Goal: Information Seeking & Learning: Learn about a topic

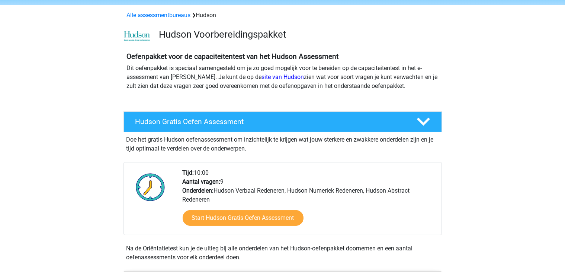
scroll to position [28, 0]
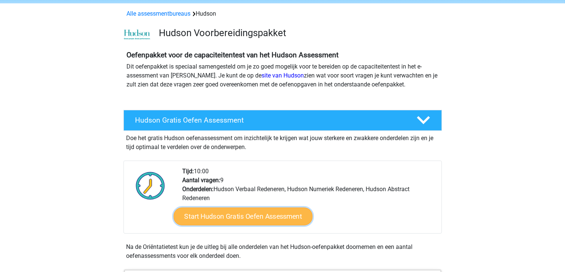
click at [198, 210] on link "Start Hudson Gratis Oefen Assessment" at bounding box center [242, 216] width 139 height 18
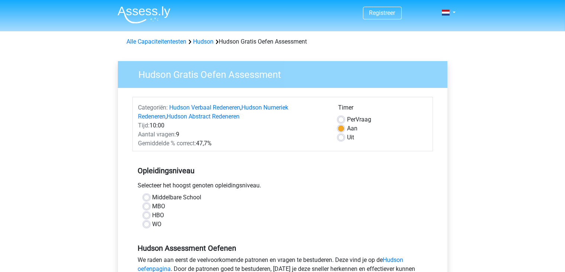
click at [153, 224] on label "WO" at bounding box center [157, 224] width 9 height 9
click at [149, 224] on input "WO" at bounding box center [147, 223] width 6 height 7
radio input "true"
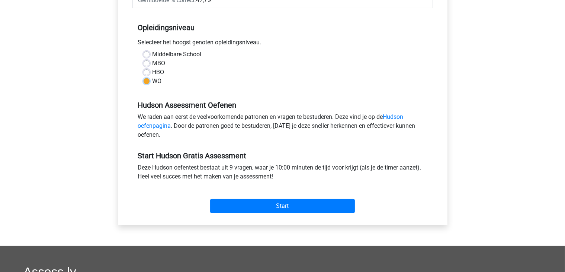
scroll to position [149, 0]
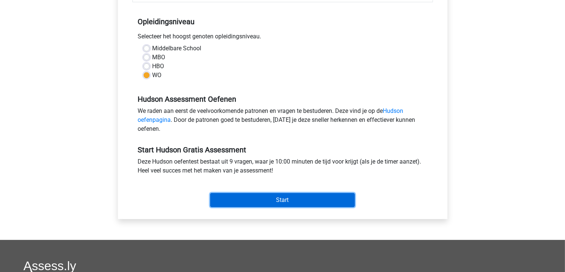
click at [229, 198] on input "Start" at bounding box center [282, 200] width 145 height 14
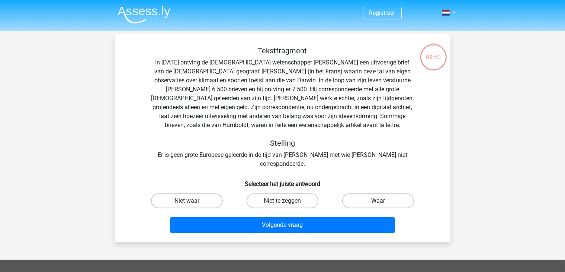
click at [359, 193] on label "Waar" at bounding box center [378, 200] width 72 height 15
click at [379, 201] on input "Waar" at bounding box center [381, 203] width 5 height 5
radio input "true"
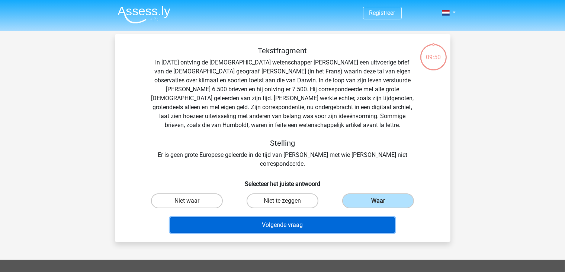
click at [290, 217] on button "Volgende vraag" at bounding box center [282, 225] width 225 height 16
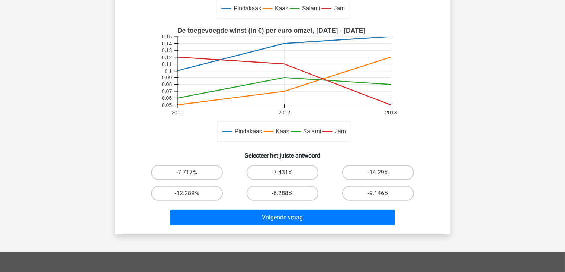
scroll to position [167, 0]
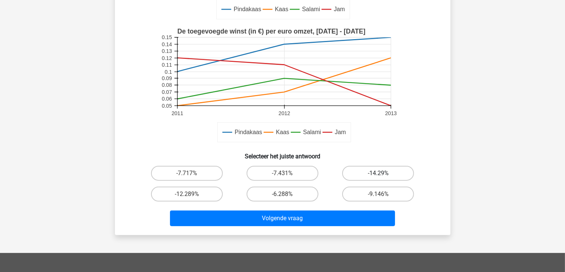
click at [373, 169] on label "-14.29%" at bounding box center [378, 173] width 72 height 15
click at [379, 173] on input "-14.29%" at bounding box center [381, 175] width 5 height 5
radio input "true"
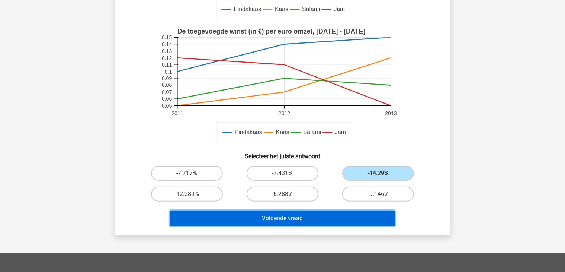
click at [346, 220] on button "Volgende vraag" at bounding box center [282, 218] width 225 height 16
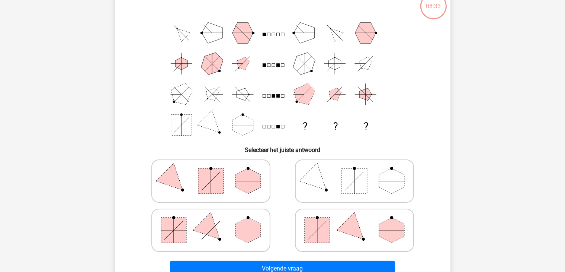
scroll to position [71, 0]
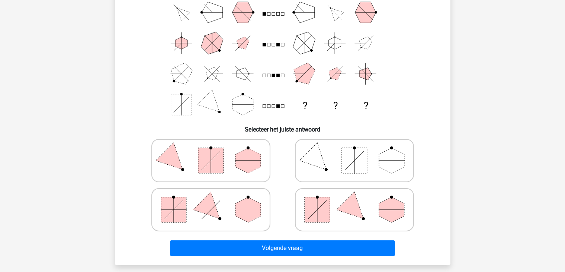
click at [242, 165] on polygon at bounding box center [248, 160] width 25 height 25
click at [216, 151] on input "radio" at bounding box center [213, 148] width 5 height 5
radio input "true"
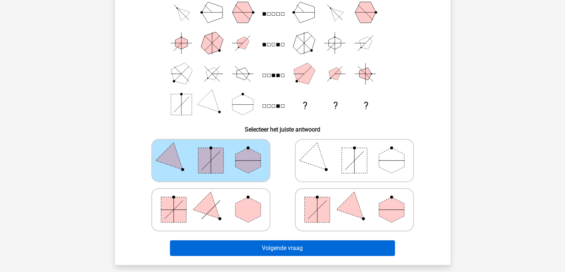
click at [309, 255] on div "Volgende vraag" at bounding box center [282, 249] width 287 height 19
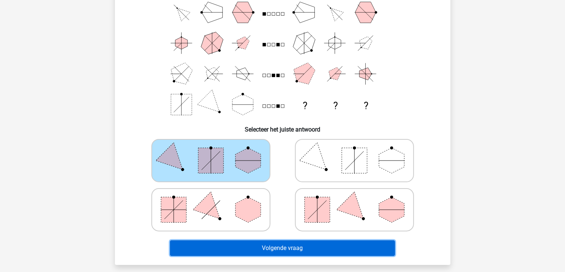
click at [303, 245] on button "Volgende vraag" at bounding box center [282, 248] width 225 height 16
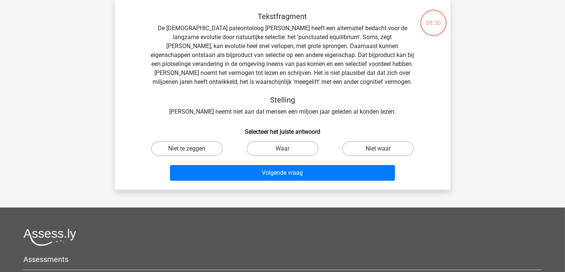
scroll to position [25, 0]
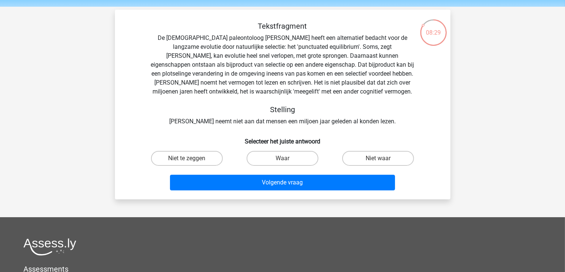
click at [286, 159] on input "Waar" at bounding box center [284, 160] width 5 height 5
radio input "true"
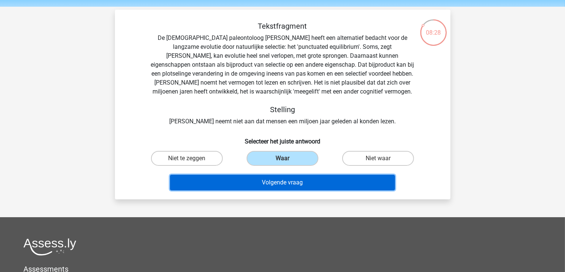
click at [288, 183] on button "Volgende vraag" at bounding box center [282, 183] width 225 height 16
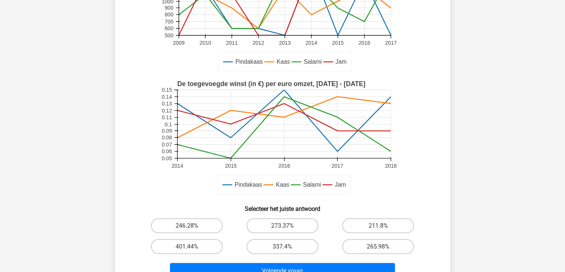
scroll to position [140, 0]
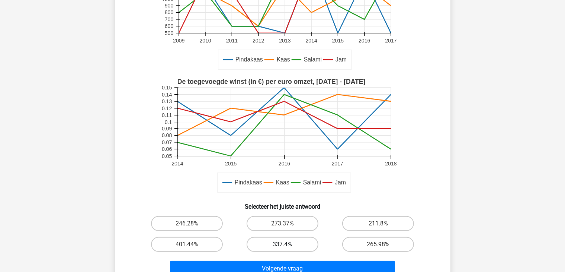
click at [262, 241] on label "337.4%" at bounding box center [283, 244] width 72 height 15
click at [282, 244] on input "337.4%" at bounding box center [284, 246] width 5 height 5
radio input "true"
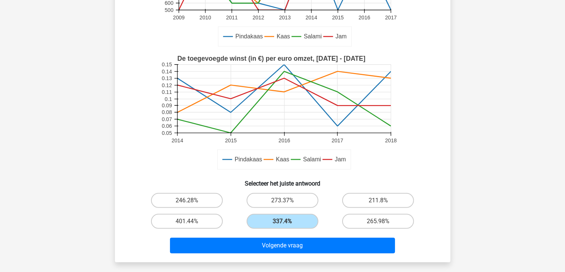
scroll to position [186, 0]
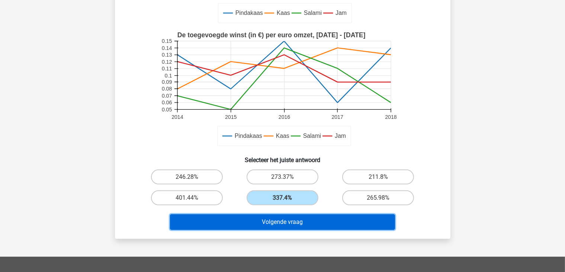
click at [260, 227] on button "Volgende vraag" at bounding box center [282, 222] width 225 height 16
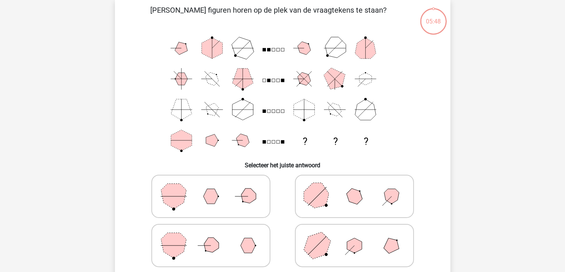
scroll to position [34, 0]
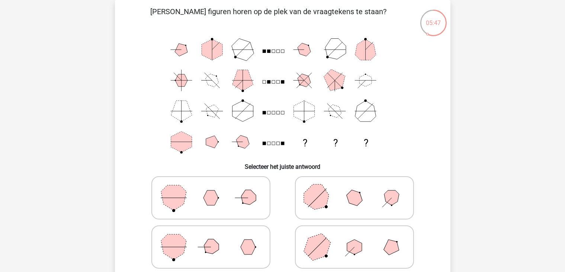
click at [243, 203] on circle at bounding box center [243, 203] width 2 height 2
click at [216, 188] on input "radio" at bounding box center [213, 185] width 5 height 5
radio input "true"
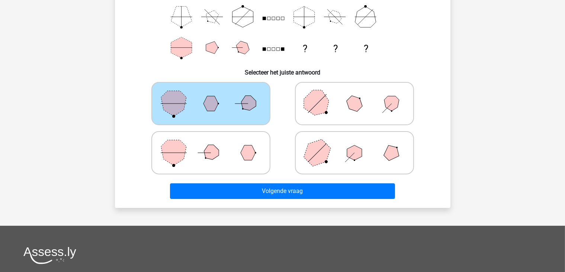
scroll to position [220, 0]
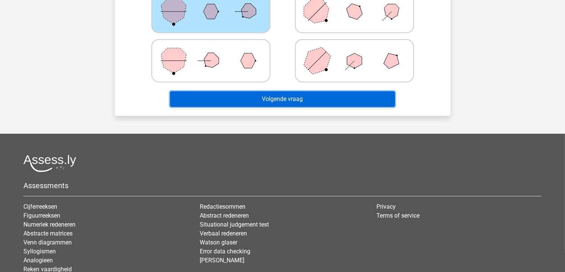
click at [265, 92] on button "Volgende vraag" at bounding box center [282, 99] width 225 height 16
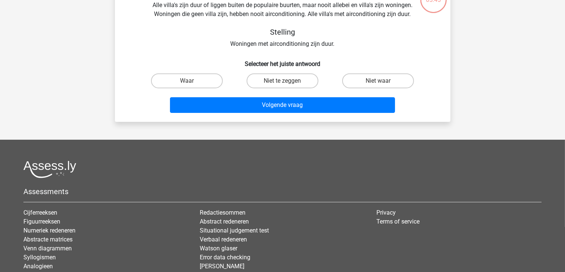
scroll to position [34, 0]
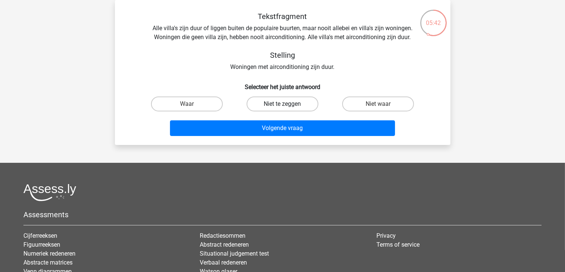
click at [278, 108] on label "Niet te zeggen" at bounding box center [283, 103] width 72 height 15
click at [282, 108] on input "Niet te zeggen" at bounding box center [284, 106] width 5 height 5
radio input "true"
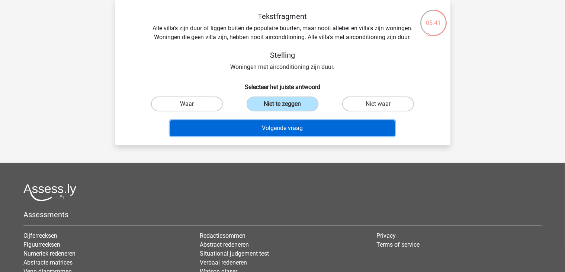
click at [275, 125] on button "Volgende vraag" at bounding box center [282, 128] width 225 height 16
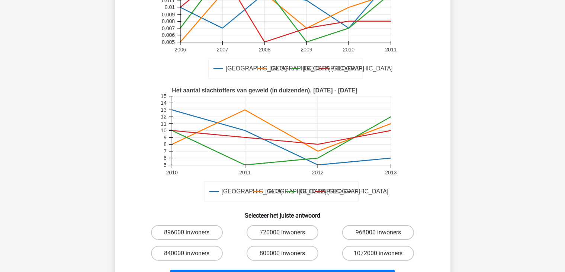
scroll to position [112, 0]
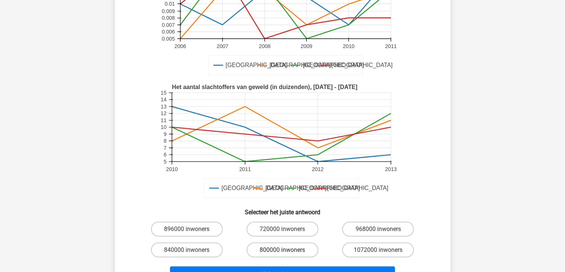
click at [275, 252] on label "800000 inwoners" at bounding box center [283, 249] width 72 height 15
click at [282, 252] on input "800000 inwoners" at bounding box center [284, 252] width 5 height 5
radio input "true"
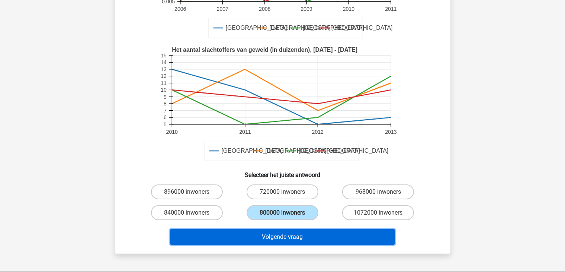
click at [271, 237] on button "Volgende vraag" at bounding box center [282, 237] width 225 height 16
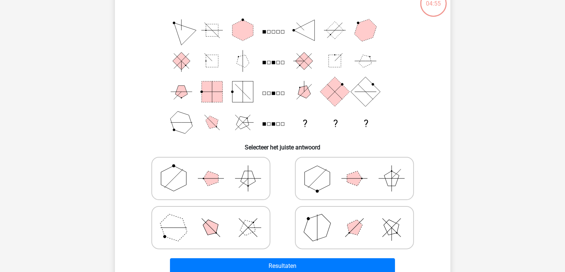
scroll to position [34, 0]
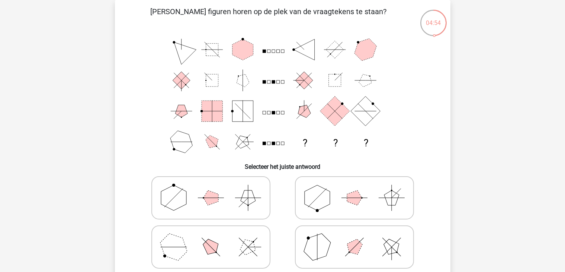
click at [235, 206] on icon at bounding box center [211, 197] width 112 height 37
click at [216, 188] on input "radio" at bounding box center [213, 185] width 5 height 5
radio input "true"
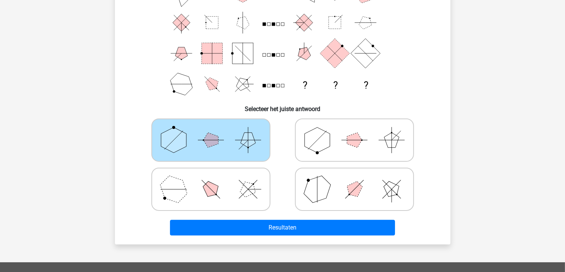
scroll to position [118, 0]
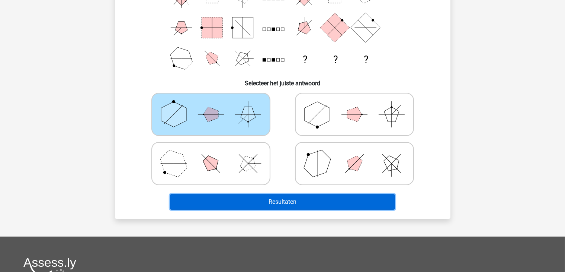
click at [271, 204] on button "Resultaten" at bounding box center [282, 202] width 225 height 16
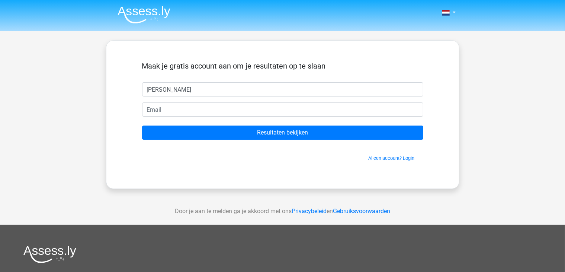
type input "julian"
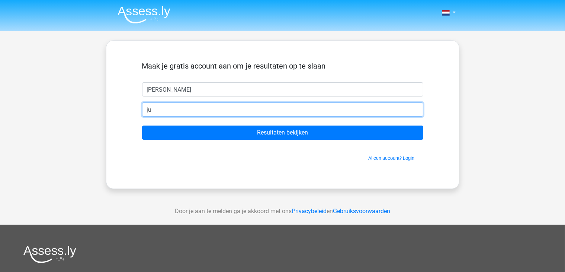
type input "julian2810@live.nl"
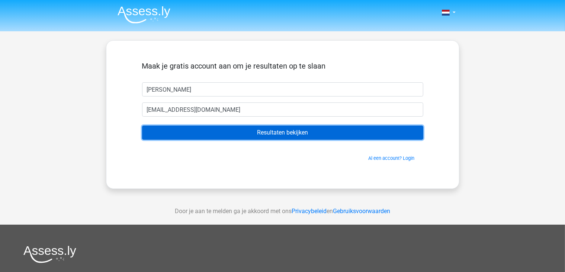
click at [206, 135] on input "Resultaten bekijken" at bounding box center [282, 132] width 281 height 14
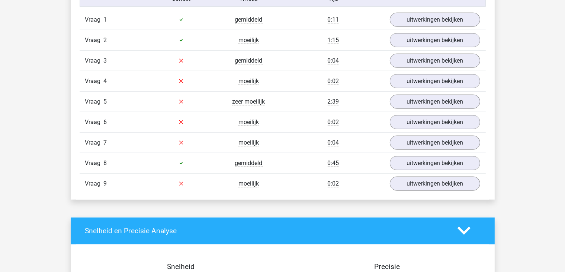
scroll to position [800, 0]
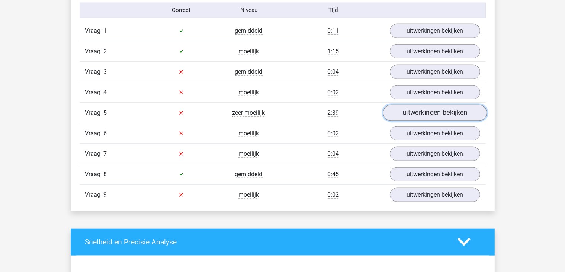
click at [419, 111] on link "uitwerkingen bekijken" at bounding box center [435, 113] width 104 height 16
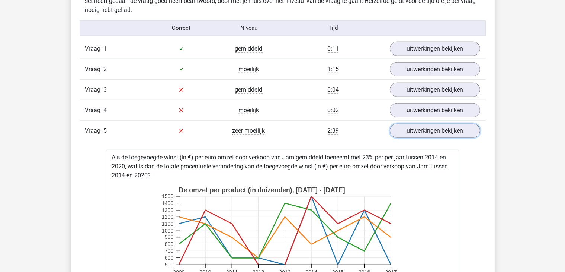
scroll to position [772, 0]
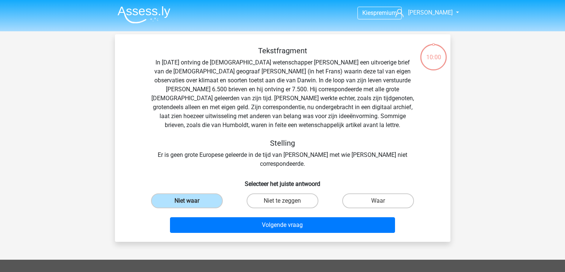
scroll to position [118, 0]
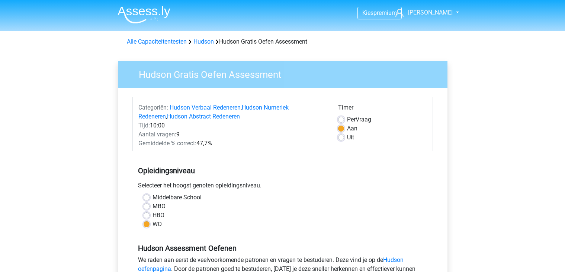
scroll to position [149, 0]
